Goal: Task Accomplishment & Management: Complete application form

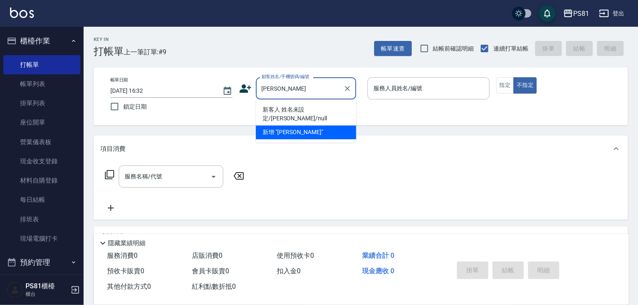
click at [338, 109] on li "新客人 姓名未設定/[PERSON_NAME]/null" at bounding box center [306, 114] width 100 height 23
type input "新客人 姓名未設定/[PERSON_NAME]/null"
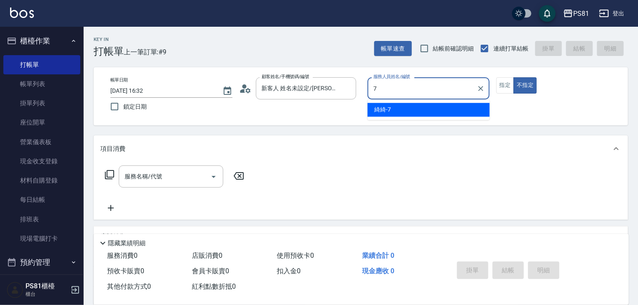
drag, startPoint x: 388, startPoint y: 106, endPoint x: 419, endPoint y: 101, distance: 31.8
click at [388, 107] on span "綺綺 -7" at bounding box center [382, 109] width 17 height 9
type input "綺綺-7"
click at [492, 90] on div "帳單日期 [DATE] 16:32 鎖定日期 顧客姓名/手機號碼/編號 新客人 姓名未設定/[PERSON_NAME]/null 顧客姓名/手機號碼/編號 服…" at bounding box center [361, 96] width 514 height 38
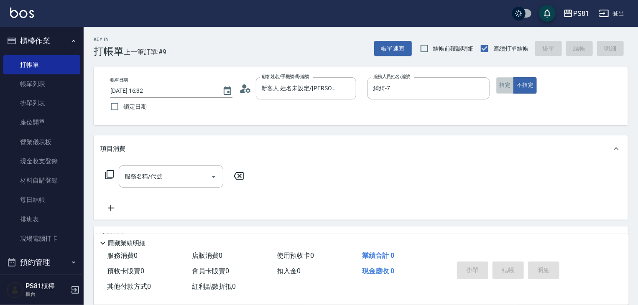
drag, startPoint x: 510, startPoint y: 90, endPoint x: 497, endPoint y: 93, distance: 13.4
click at [510, 89] on button "指定" at bounding box center [505, 85] width 18 height 16
click at [169, 174] on input "服務名稱/代號" at bounding box center [165, 176] width 84 height 15
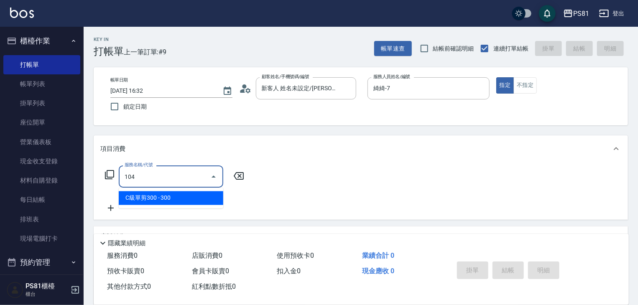
click at [174, 169] on div "104 服務名稱/代號" at bounding box center [171, 177] width 105 height 22
click at [169, 175] on input "104" at bounding box center [165, 176] width 84 height 15
drag, startPoint x: 169, startPoint y: 195, endPoint x: 217, endPoint y: 182, distance: 50.2
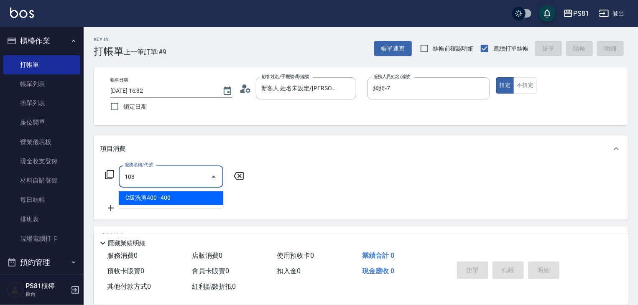
click at [169, 194] on span "C級洗剪400 - 400" at bounding box center [171, 199] width 105 height 14
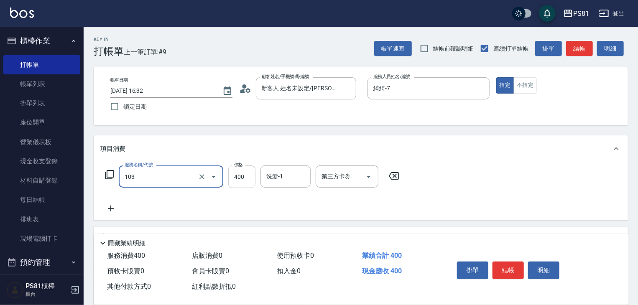
type input "C級洗剪400(103)"
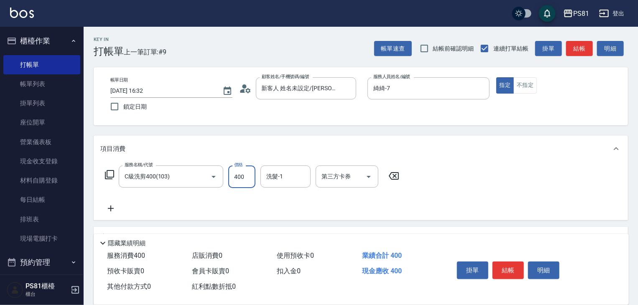
click at [244, 178] on input "400" at bounding box center [241, 177] width 27 height 23
type input "550"
click at [501, 269] on button "結帳" at bounding box center [508, 271] width 31 height 18
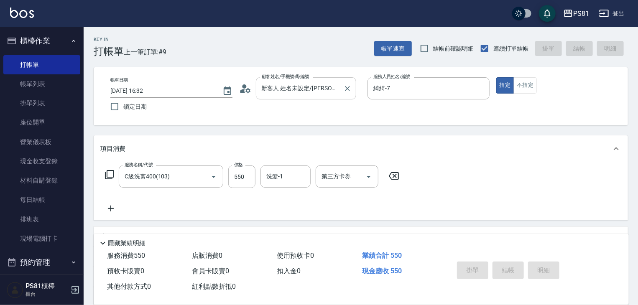
type input "[DATE] 17:35"
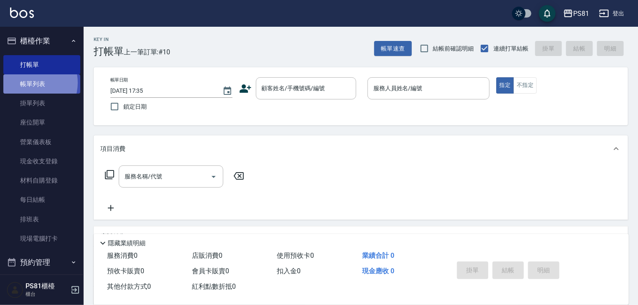
click at [30, 83] on link "帳單列表" at bounding box center [41, 83] width 77 height 19
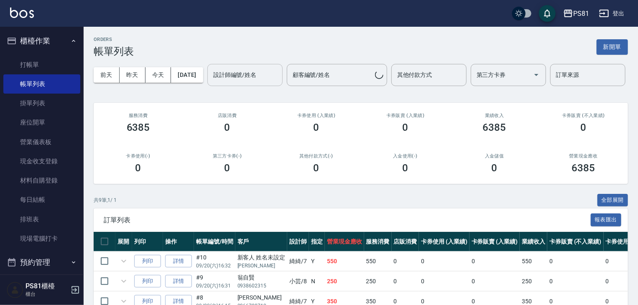
click at [211, 82] on input "設計師編號/姓名" at bounding box center [245, 75] width 68 height 15
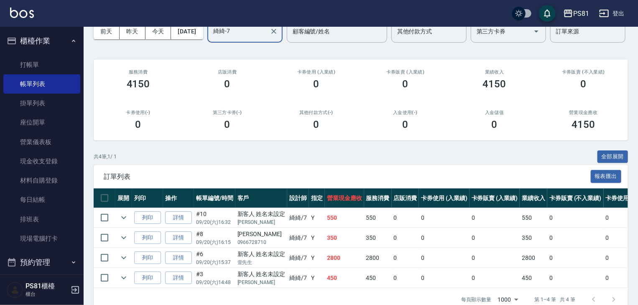
scroll to position [92, 0]
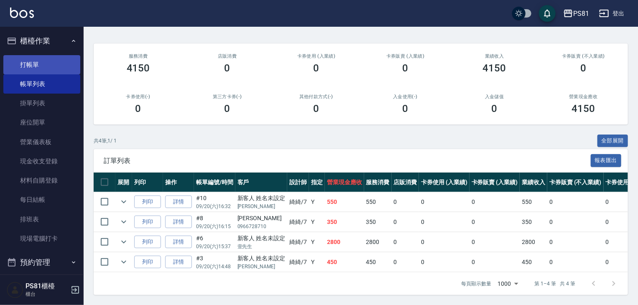
type input "綺綺-7"
click at [49, 67] on link "打帳單" at bounding box center [41, 64] width 77 height 19
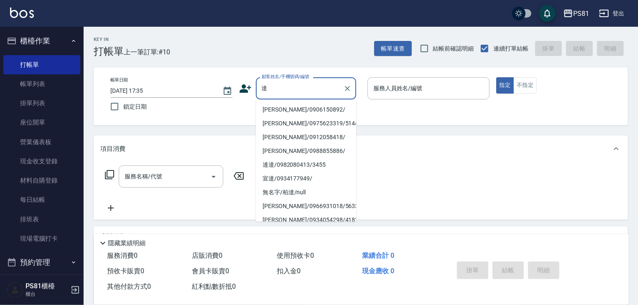
click at [276, 107] on li "[PERSON_NAME]/0906150892/" at bounding box center [306, 110] width 100 height 14
type input "[PERSON_NAME]/0906150892/"
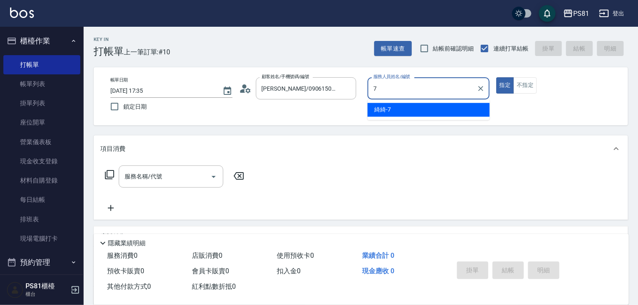
drag, startPoint x: 389, startPoint y: 112, endPoint x: 253, endPoint y: 142, distance: 138.9
click at [386, 112] on span "綺綺 -7" at bounding box center [382, 109] width 17 height 9
type input "綺綺-7"
click at [176, 177] on input "服務名稱/代號" at bounding box center [165, 176] width 84 height 15
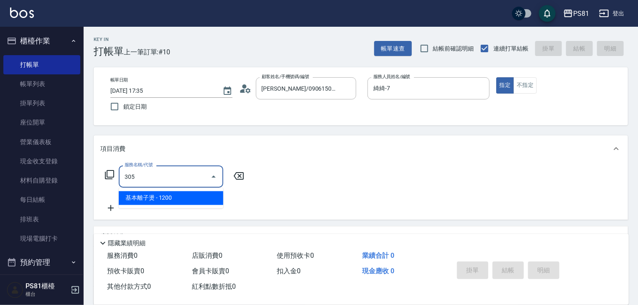
drag, startPoint x: 191, startPoint y: 201, endPoint x: 192, endPoint y: 197, distance: 4.3
click at [191, 200] on span "基本離子燙 - 1200" at bounding box center [171, 199] width 105 height 14
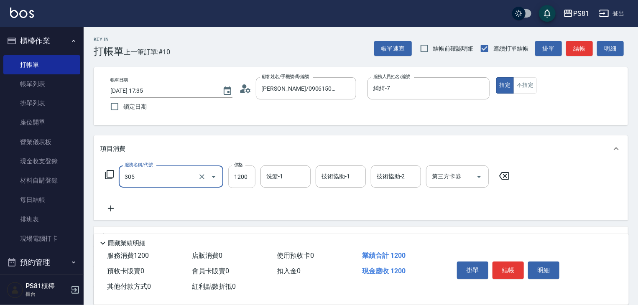
type input "基本離子燙(305)"
click at [240, 179] on input "1200" at bounding box center [241, 177] width 27 height 23
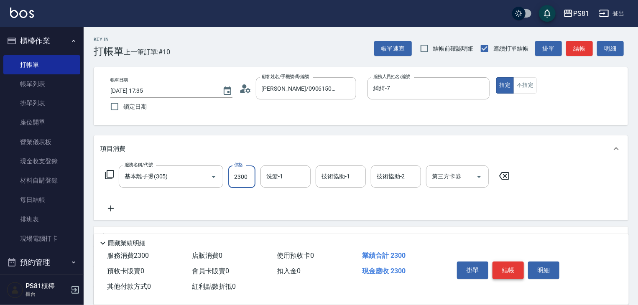
type input "2300"
drag, startPoint x: 512, startPoint y: 270, endPoint x: 474, endPoint y: 267, distance: 37.7
click at [512, 270] on button "結帳" at bounding box center [508, 271] width 31 height 18
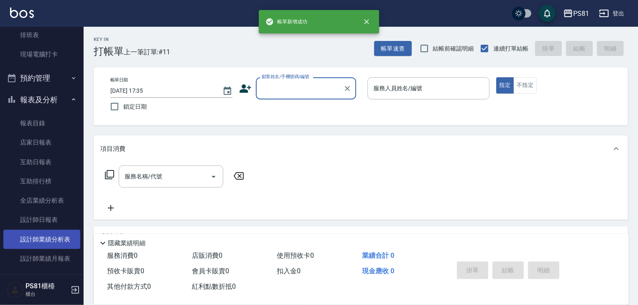
scroll to position [251, 0]
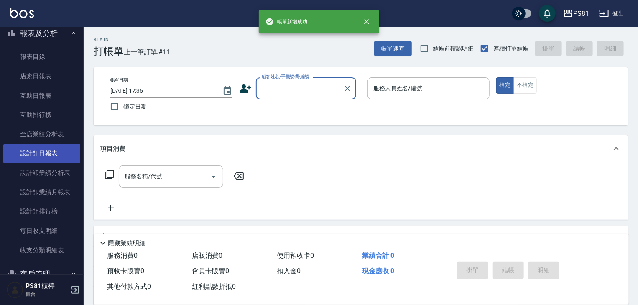
click at [64, 153] on link "設計師日報表" at bounding box center [41, 153] width 77 height 19
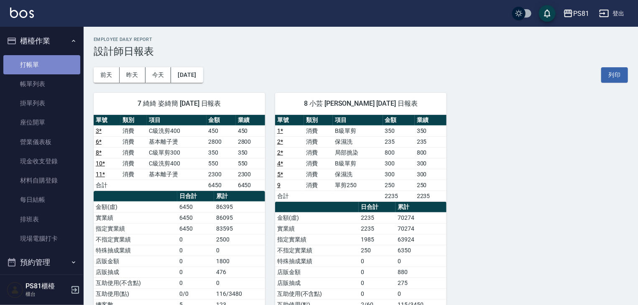
click at [47, 64] on link "打帳單" at bounding box center [41, 64] width 77 height 19
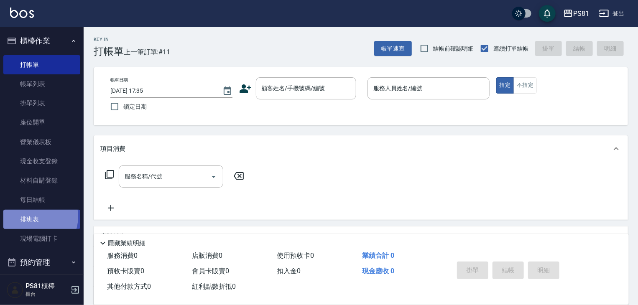
click at [36, 217] on link "排班表" at bounding box center [41, 219] width 77 height 19
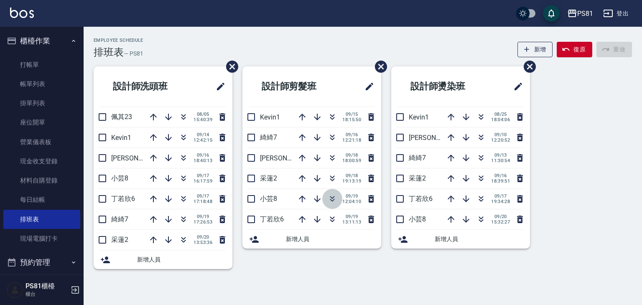
click at [333, 204] on button "button" at bounding box center [332, 199] width 20 height 20
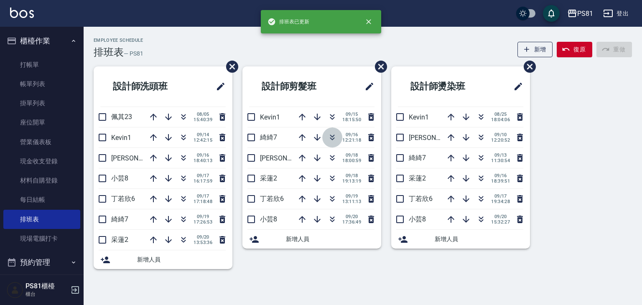
click at [333, 143] on button "button" at bounding box center [332, 138] width 20 height 20
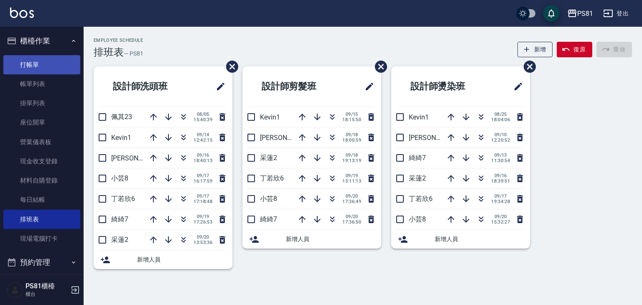
click at [37, 62] on link "打帳單" at bounding box center [41, 64] width 77 height 19
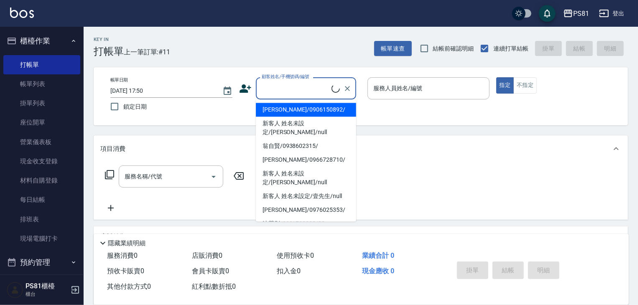
click at [313, 86] on input "顧客姓名/手機號碼/編號" at bounding box center [296, 88] width 72 height 15
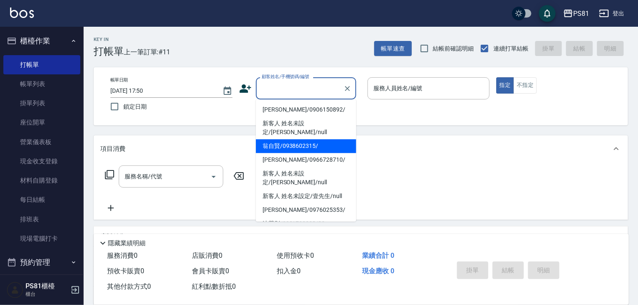
click at [292, 139] on li "翁自賢/0938602315/" at bounding box center [306, 146] width 100 height 14
type input "翁自賢/0938602315/"
type input "小芸-8"
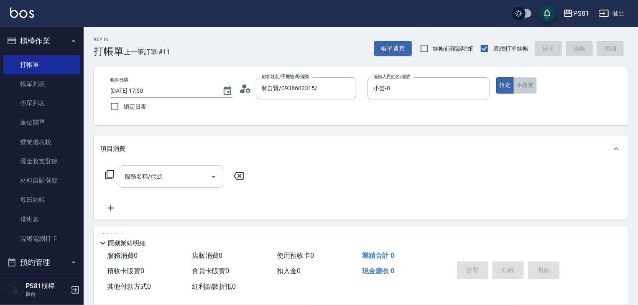
click at [526, 86] on button "不指定" at bounding box center [525, 85] width 23 height 16
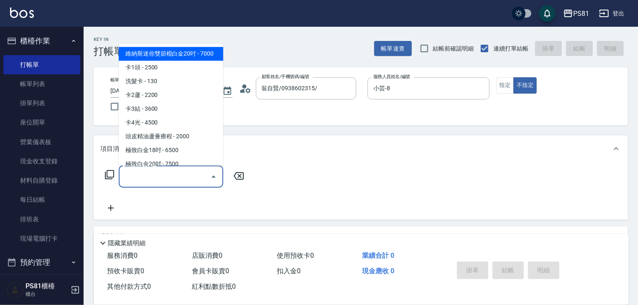
click at [191, 172] on input "服務名稱/代號" at bounding box center [165, 176] width 84 height 15
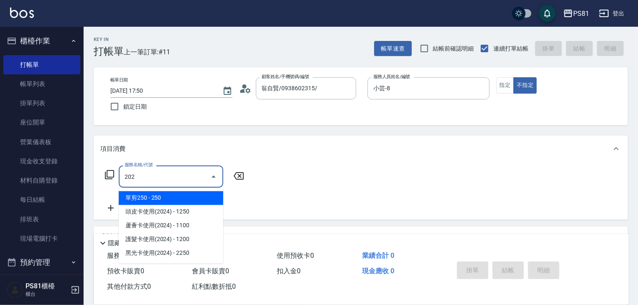
type input "單剪250(202)"
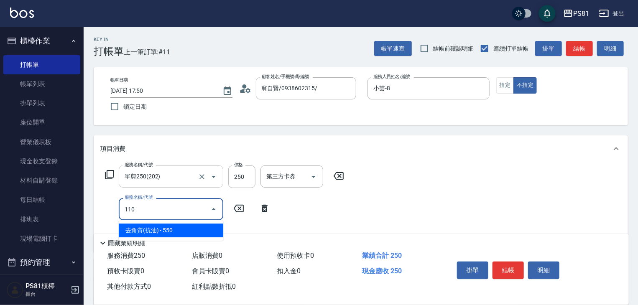
type input "去角質(抗油)(110)"
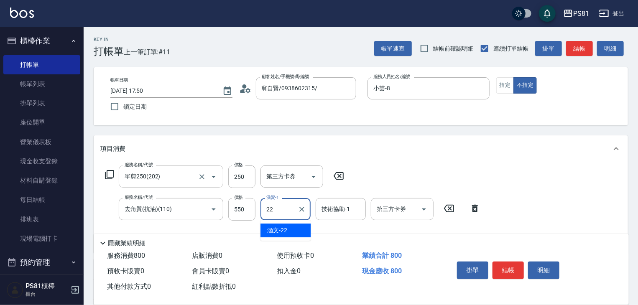
type input "涵文-22"
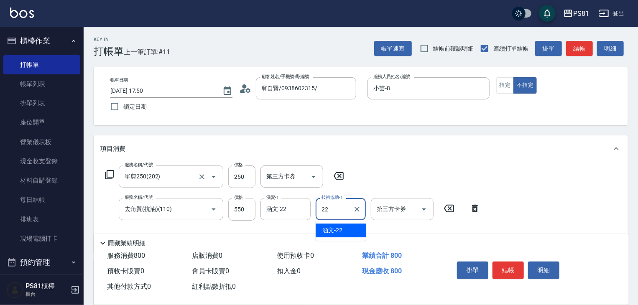
type input "涵文-22"
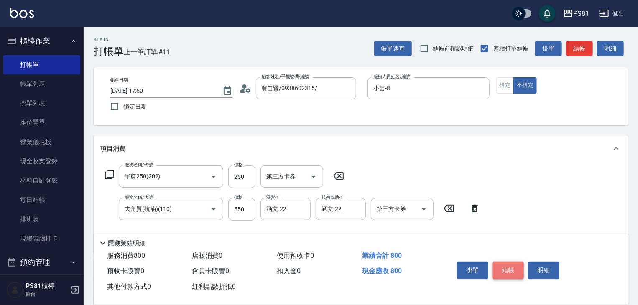
click at [507, 267] on button "結帳" at bounding box center [508, 271] width 31 height 18
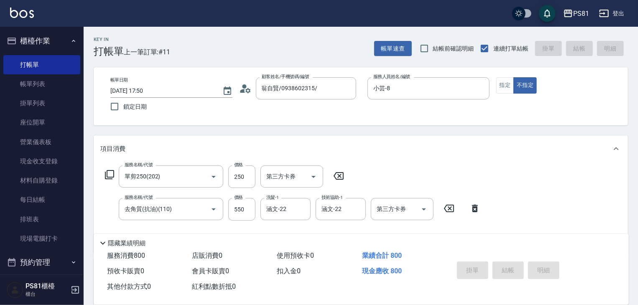
type input "[DATE] 17:51"
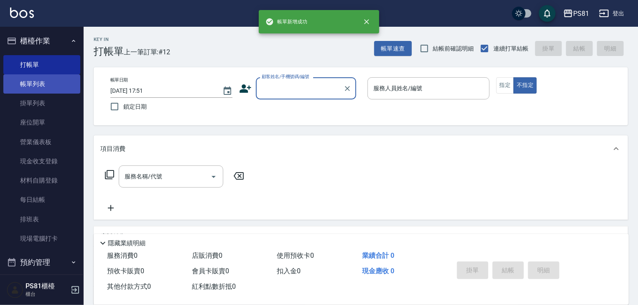
click at [31, 89] on link "帳單列表" at bounding box center [41, 83] width 77 height 19
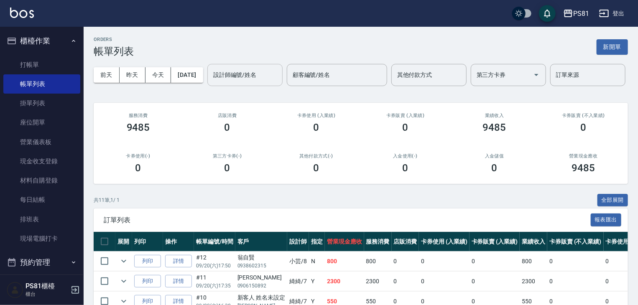
click at [211, 82] on input "設計師編號/姓名" at bounding box center [245, 75] width 68 height 15
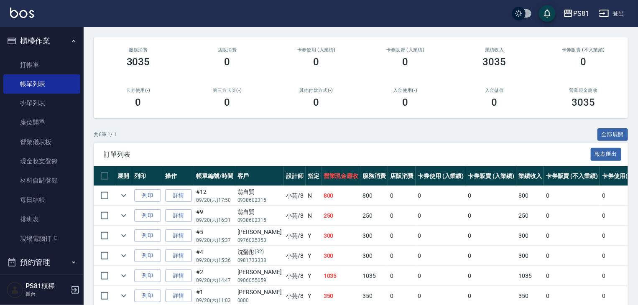
scroll to position [131, 0]
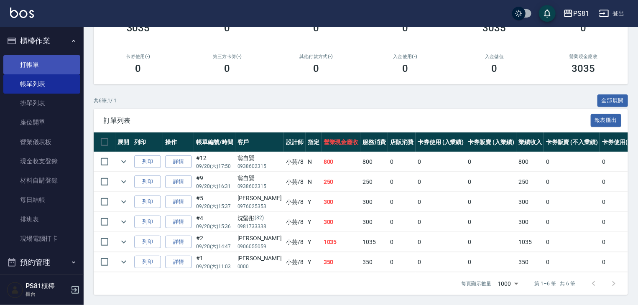
type input "小芸-8"
click at [22, 61] on link "打帳單" at bounding box center [41, 64] width 77 height 19
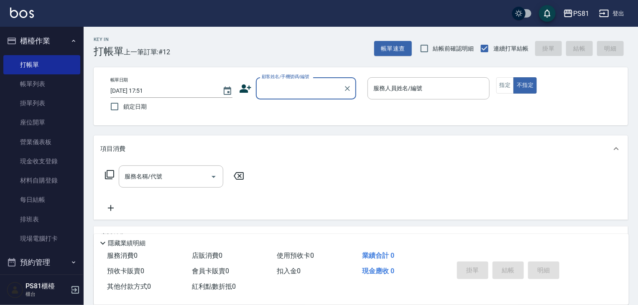
click at [287, 91] on input "顧客姓名/手機號碼/編號" at bounding box center [300, 88] width 80 height 15
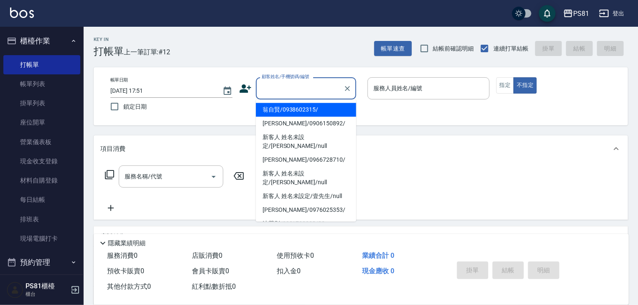
click at [243, 90] on icon at bounding box center [246, 88] width 12 height 8
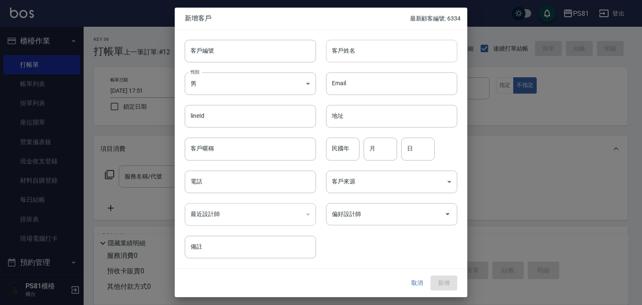
click at [402, 44] on input "客戶姓名" at bounding box center [391, 51] width 131 height 23
type input "黃于瑄"
click at [252, 82] on body "PS81 登出 櫃檯作業 打帳單 帳單列表 掛單列表 座位開單 營業儀表板 現金收支登錄 材料自購登錄 每日結帳 排班表 現場電腦打卡 預約管理 預約管理 單…" at bounding box center [321, 203] width 642 height 407
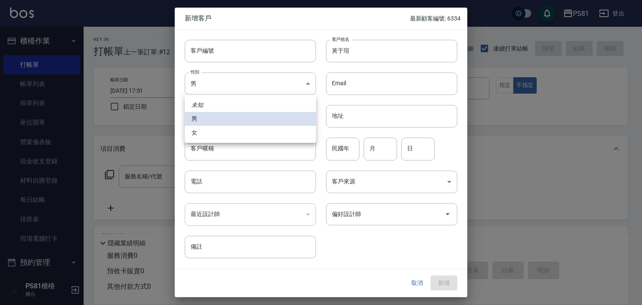
click at [206, 139] on li "女" at bounding box center [250, 133] width 131 height 14
type input "[DEMOGRAPHIC_DATA]"
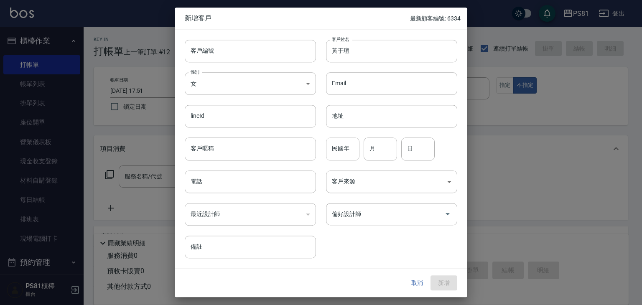
click at [354, 148] on input "民國年" at bounding box center [342, 149] width 33 height 23
type input "85"
type input "3"
type input "20"
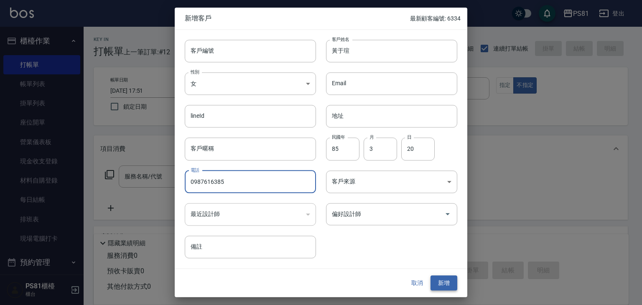
type input "0987616385"
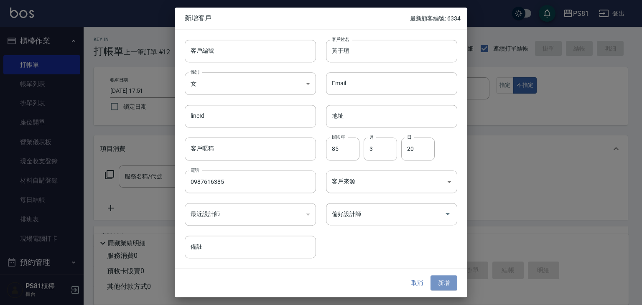
drag, startPoint x: 447, startPoint y: 283, endPoint x: 445, endPoint y: 272, distance: 11.5
click at [448, 283] on button "新增" at bounding box center [444, 283] width 27 height 15
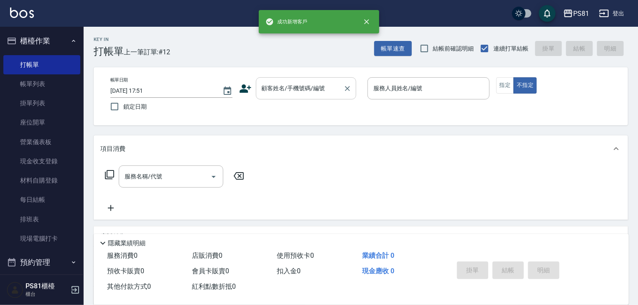
click at [311, 88] on input "顧客姓名/手機號碼/編號" at bounding box center [300, 88] width 80 height 15
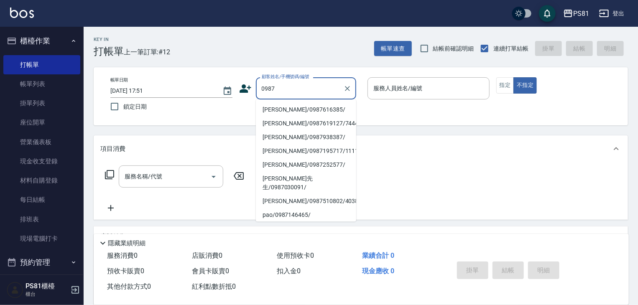
click at [294, 115] on li "[PERSON_NAME]/0987616385/" at bounding box center [306, 110] width 100 height 14
type input "[PERSON_NAME]/0987616385/"
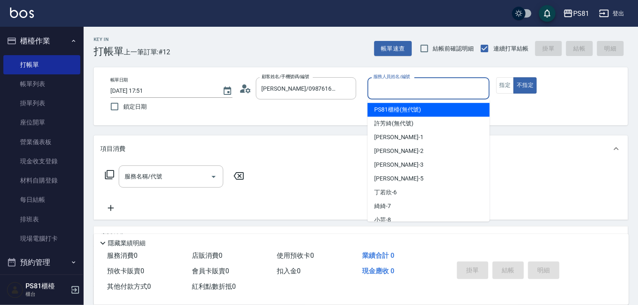
click at [398, 84] on input "服務人員姓名/編號" at bounding box center [428, 88] width 115 height 15
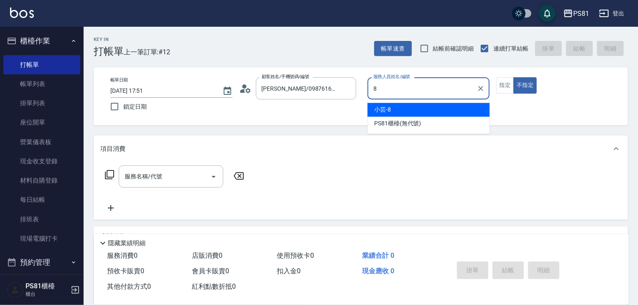
type input "小芸-8"
type button "false"
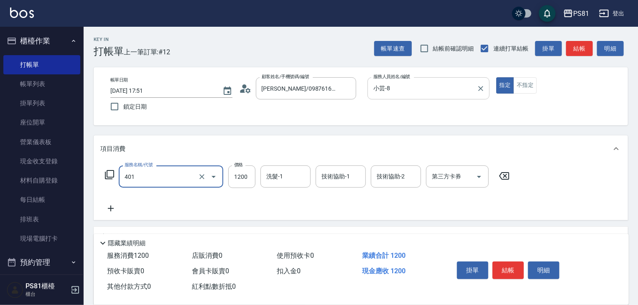
type input "基本染髮(401)"
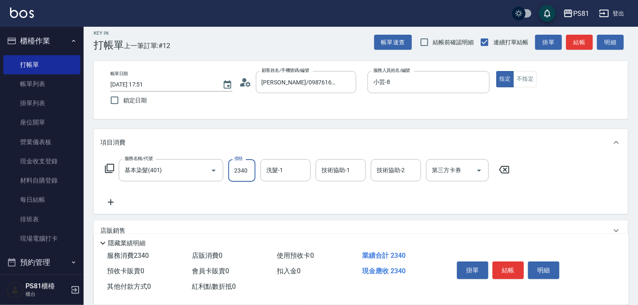
scroll to position [102, 0]
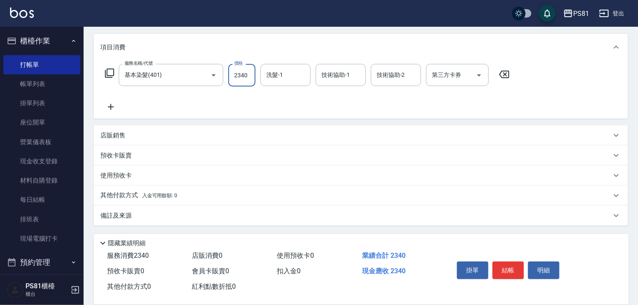
type input "2340"
click at [128, 197] on p "其他付款方式 入金可用餘額: 0" at bounding box center [138, 195] width 77 height 9
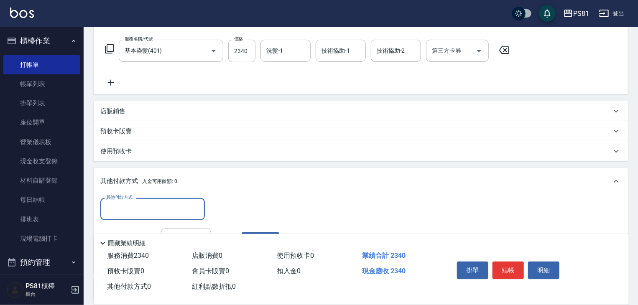
scroll to position [0, 0]
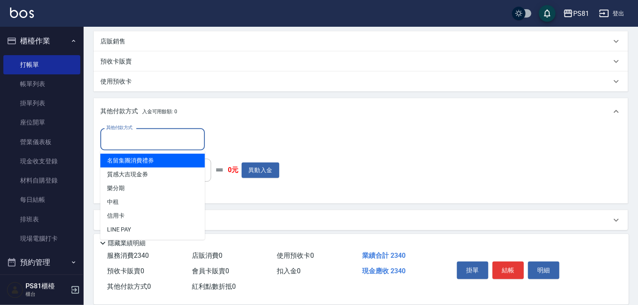
click at [122, 133] on input "其他付款方式" at bounding box center [152, 139] width 97 height 15
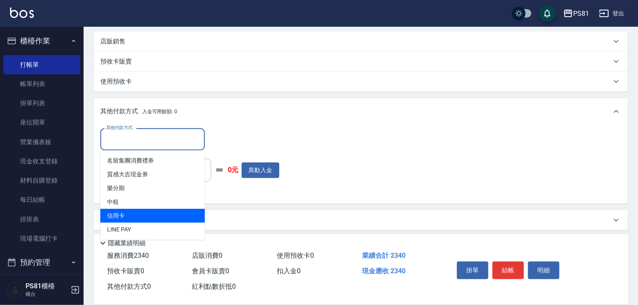
click at [138, 221] on span "信用卡" at bounding box center [152, 216] width 105 height 14
type input "信用卡"
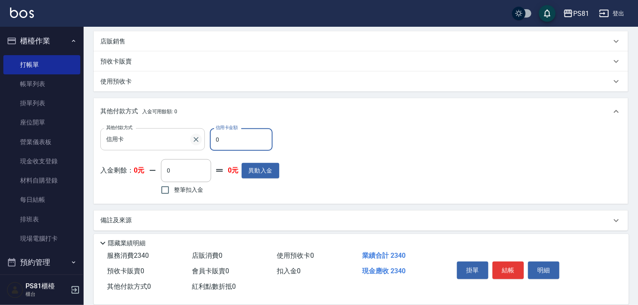
drag, startPoint x: 225, startPoint y: 139, endPoint x: 197, endPoint y: 138, distance: 28.5
click at [197, 138] on div "其他付款方式 信用卡 其他付款方式 信用卡金額 0 信用卡金額" at bounding box center [189, 139] width 179 height 23
type input "2340"
drag, startPoint x: 518, startPoint y: 271, endPoint x: 491, endPoint y: 266, distance: 27.3
click at [518, 271] on button "結帳" at bounding box center [508, 271] width 31 height 18
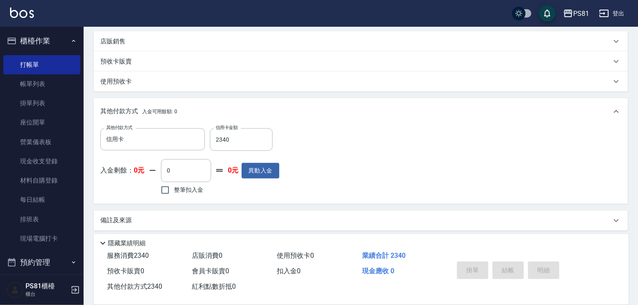
type input "[DATE] 17:53"
